Goal: Information Seeking & Learning: Learn about a topic

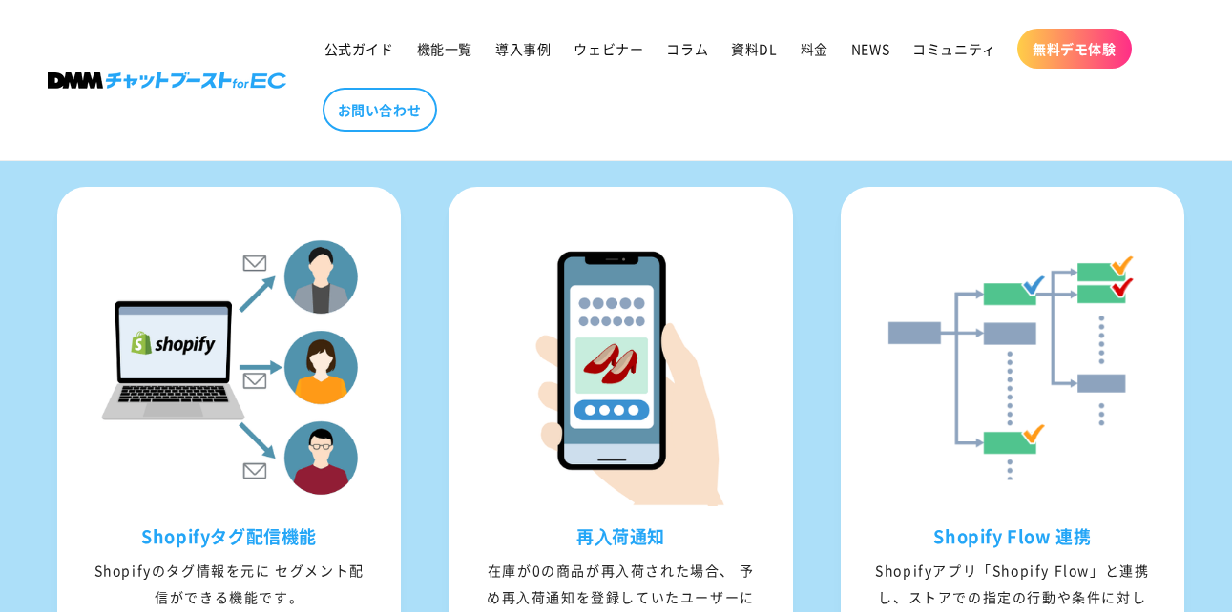
scroll to position [2394, 0]
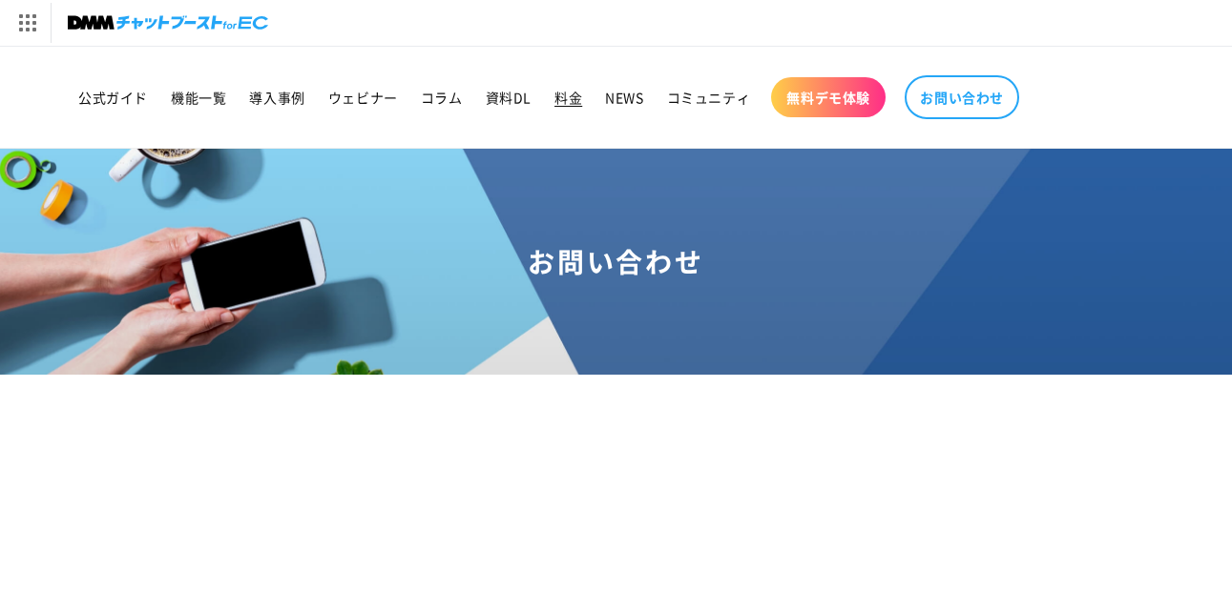
click at [561, 103] on span "料金" at bounding box center [568, 97] width 28 height 17
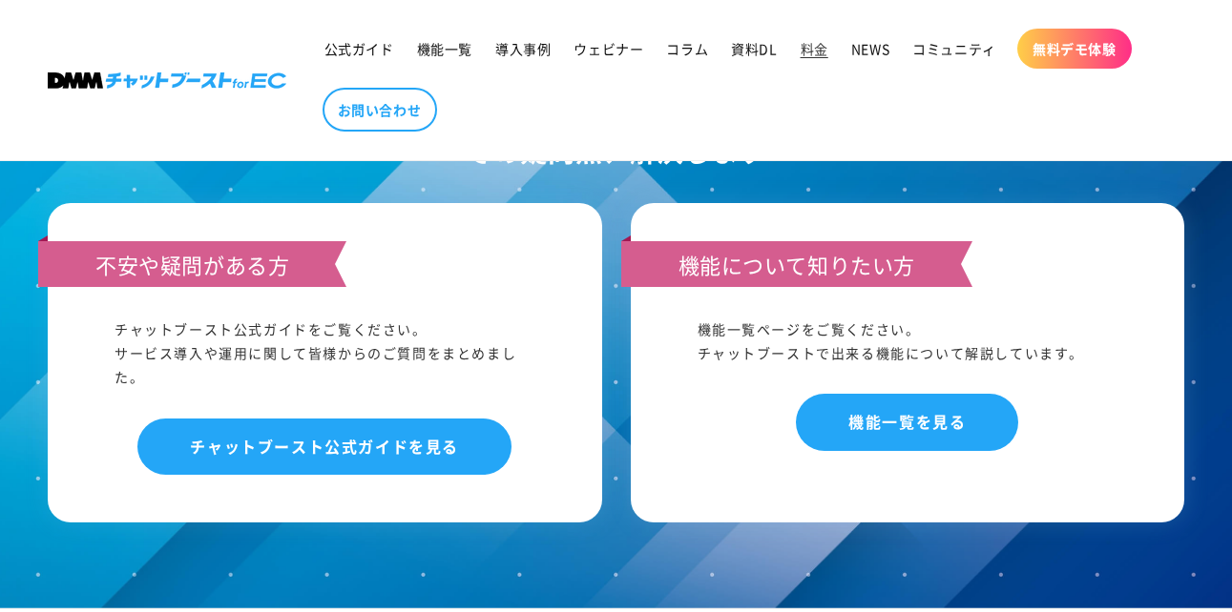
scroll to position [1919, 0]
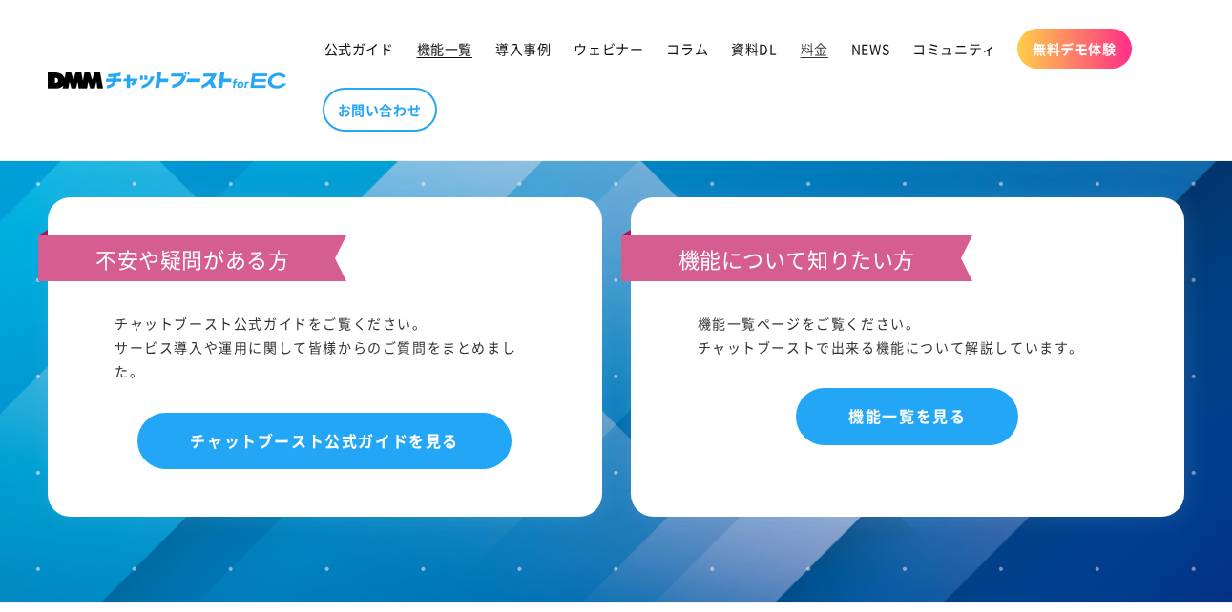
click at [432, 50] on span "機能一覧" at bounding box center [444, 48] width 55 height 17
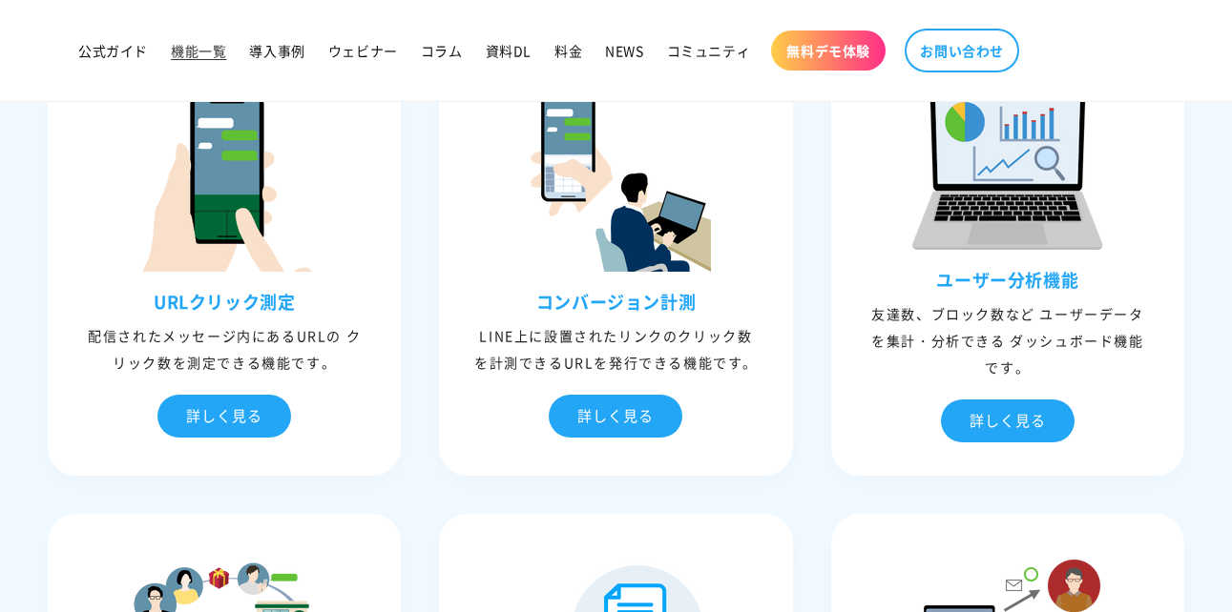
scroll to position [4761, 0]
